Goal: Information Seeking & Learning: Learn about a topic

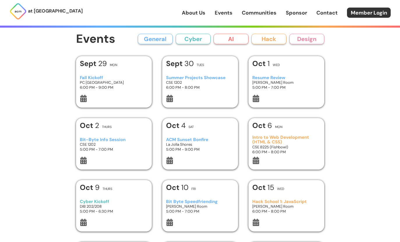
click at [187, 81] on h3 "CSE 1202" at bounding box center [200, 82] width 68 height 5
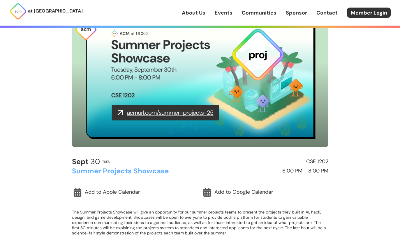
scroll to position [55, 0]
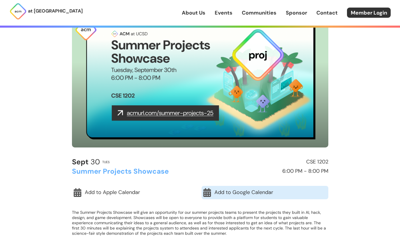
click at [228, 192] on link "Add to Google Calendar" at bounding box center [265, 192] width 127 height 13
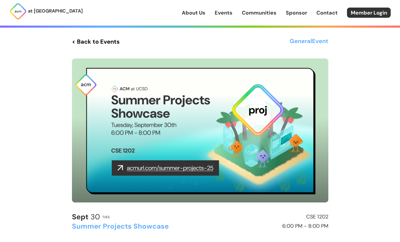
scroll to position [-1, 0]
click at [80, 34] on div "< Back to Events General Event Sept 30 Tues CSE 1202 Summer Projects Showcase 6…" at bounding box center [200, 167] width 280 height 335
click at [88, 40] on link "< Back to Events" at bounding box center [96, 41] width 48 height 10
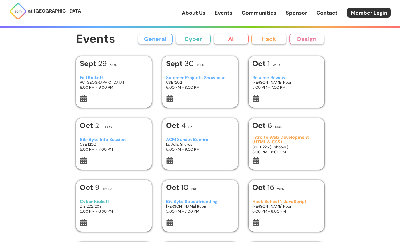
click at [263, 78] on h3 "Resume Review" at bounding box center [286, 77] width 68 height 5
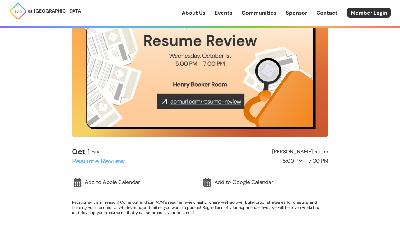
scroll to position [65, 0]
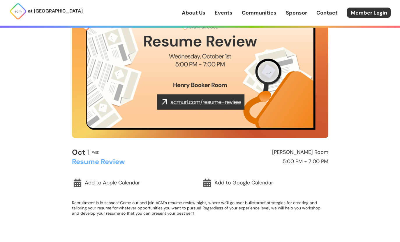
drag, startPoint x: 171, startPoint y: 101, endPoint x: 228, endPoint y: 104, distance: 56.9
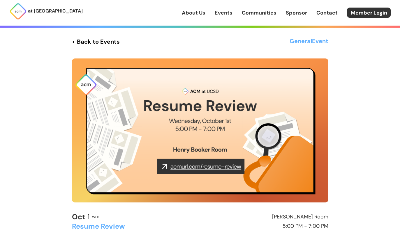
click at [100, 43] on link "< Back to Events" at bounding box center [96, 41] width 48 height 10
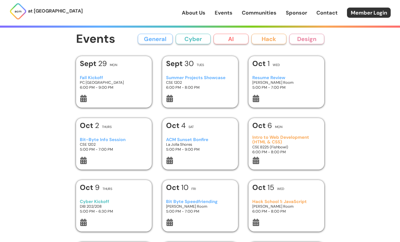
click at [137, 142] on h3 "CSE 1202" at bounding box center [114, 144] width 68 height 5
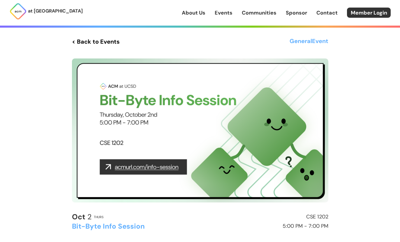
click at [105, 39] on link "< Back to Events" at bounding box center [96, 41] width 48 height 10
